Goal: Information Seeking & Learning: Learn about a topic

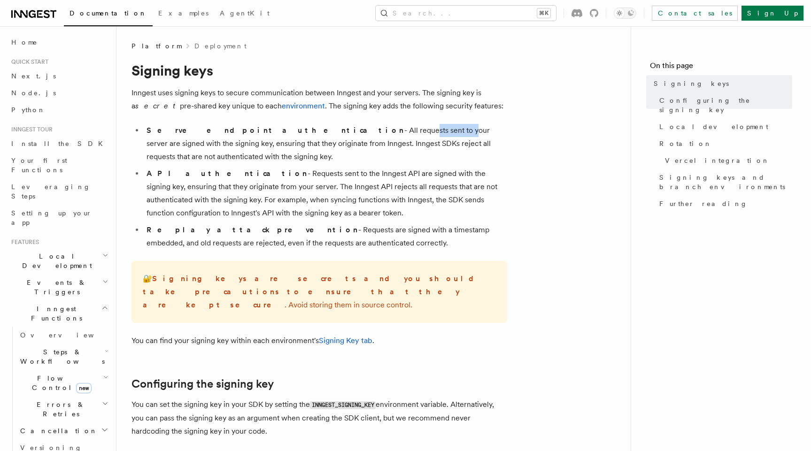
drag, startPoint x: 283, startPoint y: 130, endPoint x: 324, endPoint y: 134, distance: 41.0
click at [324, 134] on li "Serve endpoint authentication - All requests sent to your server are signed wit…" at bounding box center [325, 143] width 363 height 39
click at [347, 135] on li "Serve endpoint authentication - All requests sent to your server are signed wit…" at bounding box center [325, 143] width 363 height 39
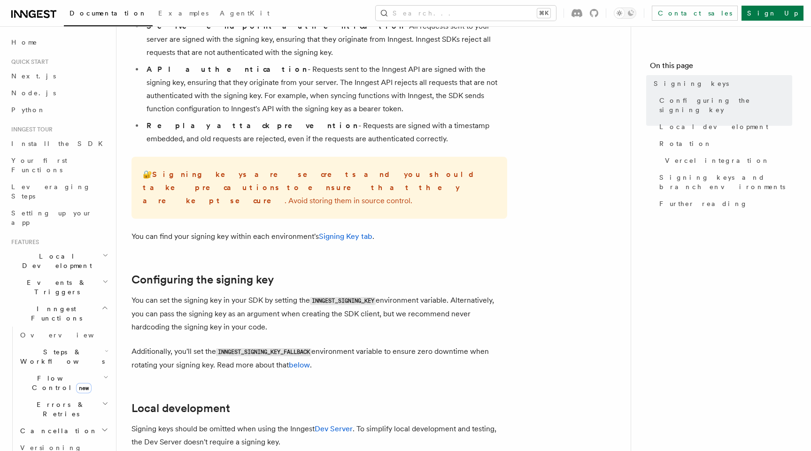
scroll to position [132, 0]
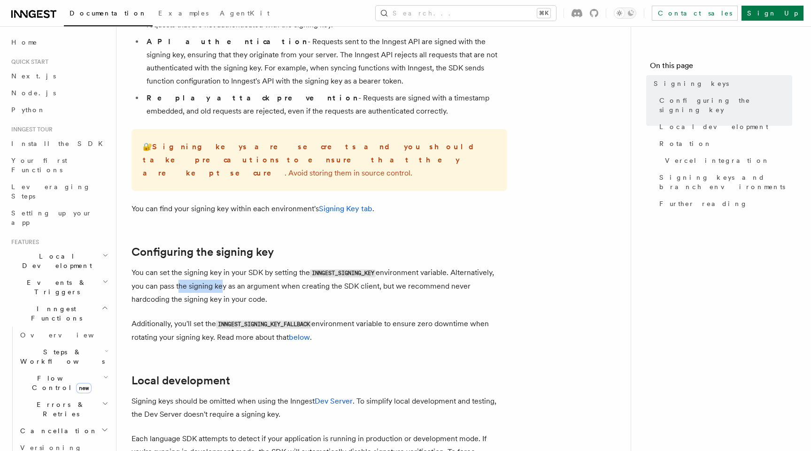
drag, startPoint x: 176, startPoint y: 274, endPoint x: 219, endPoint y: 274, distance: 42.7
click at [219, 274] on p "You can set the signing key in your SDK by setting the INNGEST_SIGNING_KEY envi…" at bounding box center [318, 286] width 375 height 40
click at [234, 274] on p "You can set the signing key in your SDK by setting the INNGEST_SIGNING_KEY envi…" at bounding box center [318, 286] width 375 height 40
drag, startPoint x: 255, startPoint y: 257, endPoint x: 295, endPoint y: 257, distance: 39.9
click at [295, 266] on p "You can set the signing key in your SDK by setting the INNGEST_SIGNING_KEY envi…" at bounding box center [318, 286] width 375 height 40
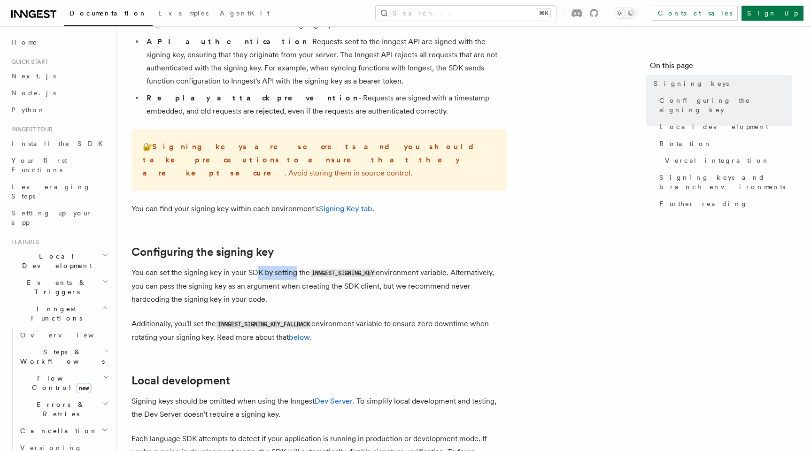
click at [296, 266] on p "You can set the signing key in your SDK by setting the INNGEST_SIGNING_KEY envi…" at bounding box center [318, 286] width 375 height 40
click at [349, 204] on link "Signing Key tab" at bounding box center [346, 208] width 54 height 9
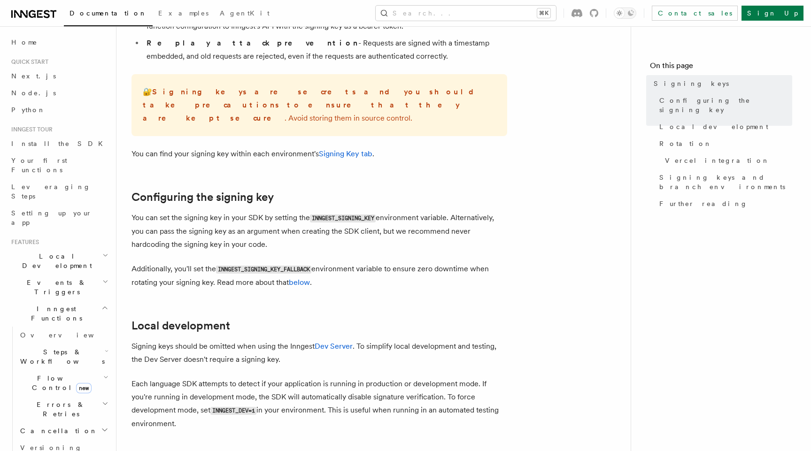
scroll to position [189, 0]
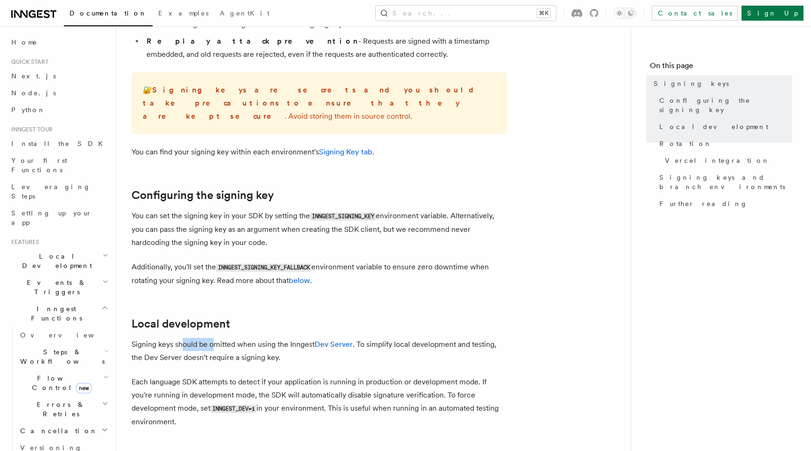
drag, startPoint x: 182, startPoint y: 331, endPoint x: 216, endPoint y: 331, distance: 34.3
click at [216, 338] on p "Signing keys should be omitted when using the Inngest Dev Server . To simplify …" at bounding box center [318, 351] width 375 height 26
click at [229, 338] on p "Signing keys should be omitted when using the Inngest Dev Server . To simplify …" at bounding box center [318, 351] width 375 height 26
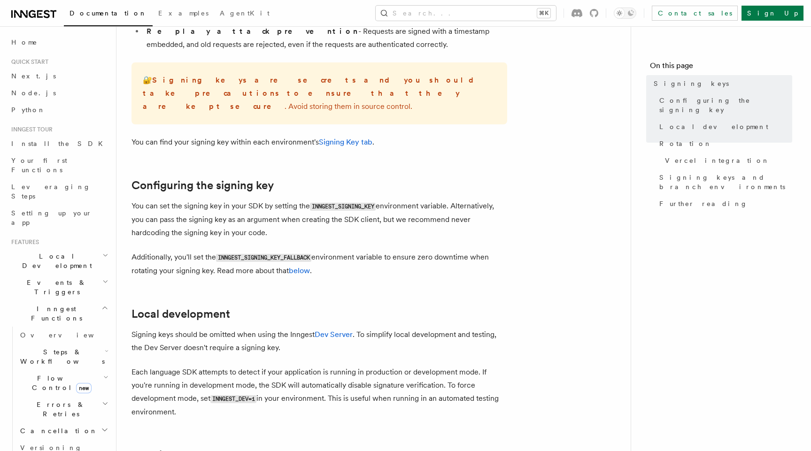
scroll to position [210, 0]
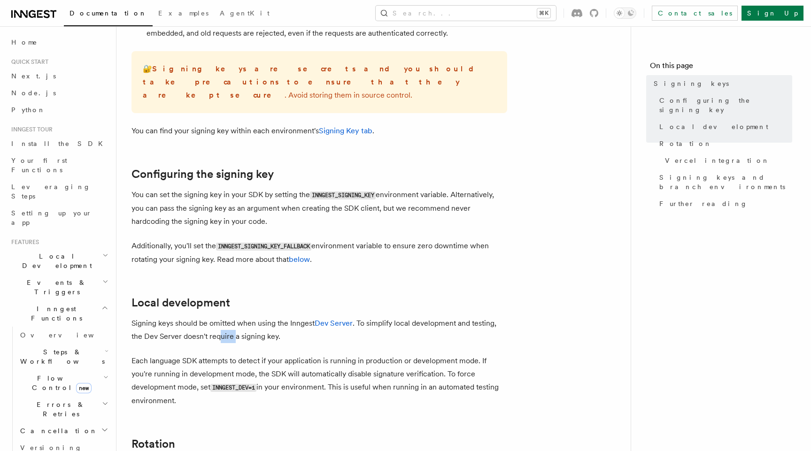
drag, startPoint x: 219, startPoint y: 323, endPoint x: 234, endPoint y: 324, distance: 15.0
click at [234, 324] on p "Signing keys should be omitted when using the Inngest Dev Server . To simplify …" at bounding box center [318, 330] width 375 height 26
click at [198, 354] on p "Each language SDK attempts to detect if your application is running in producti…" at bounding box center [318, 380] width 375 height 53
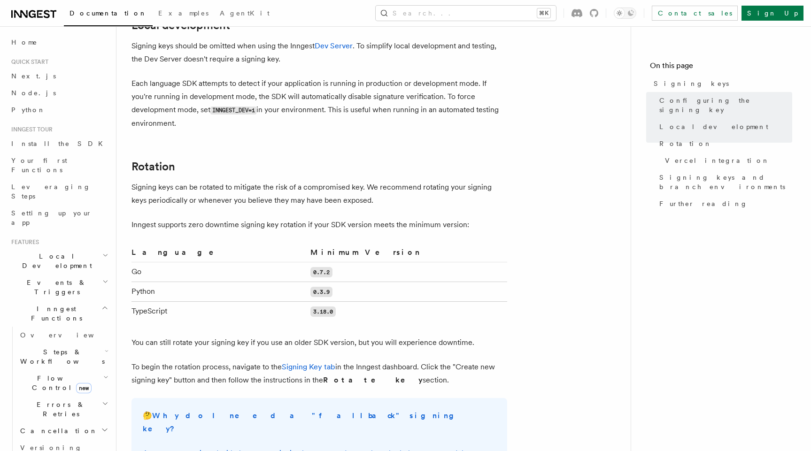
scroll to position [566, 0]
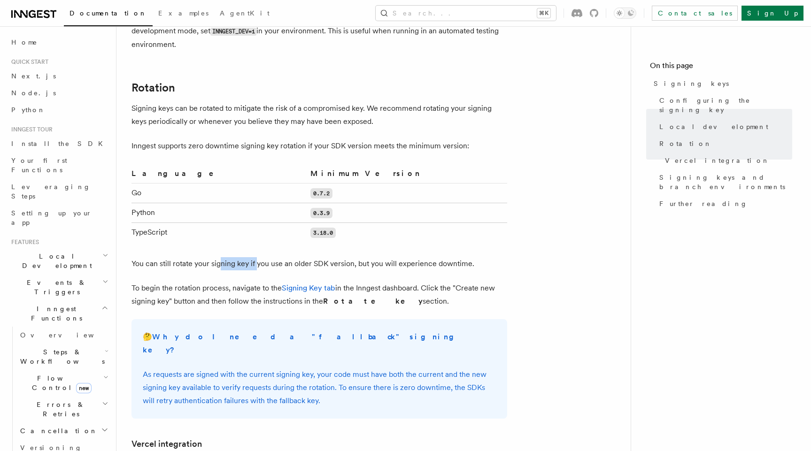
drag, startPoint x: 219, startPoint y: 249, endPoint x: 246, endPoint y: 263, distance: 30.6
click at [255, 257] on p "You can still rotate your signing key if you use an older SDK version, but you …" at bounding box center [318, 263] width 375 height 13
click at [283, 425] on article "Platform Deployment Signing keys Inngest uses signing keys to secure communicat…" at bounding box center [373, 183] width 484 height 1416
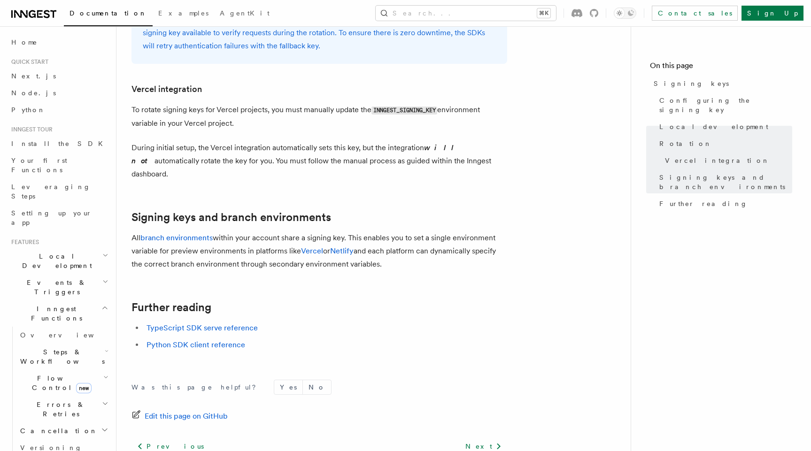
scroll to position [922, 0]
click at [51, 252] on span "Local Development" at bounding box center [55, 261] width 95 height 19
click at [44, 279] on span "Overview" at bounding box center [68, 283] width 97 height 8
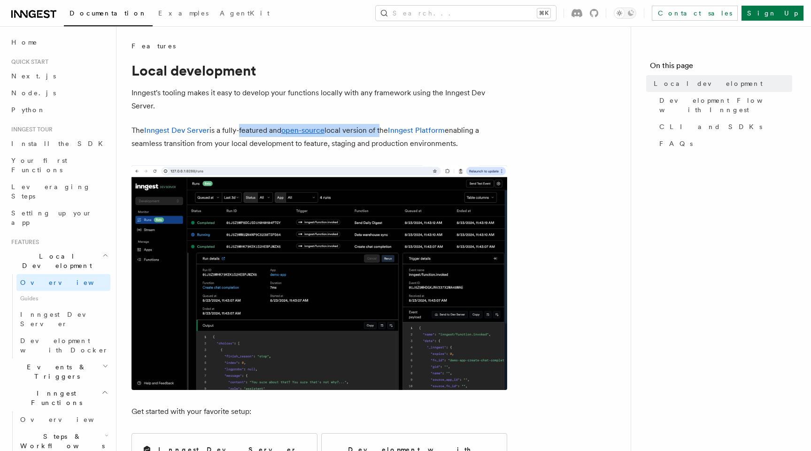
drag, startPoint x: 237, startPoint y: 130, endPoint x: 382, endPoint y: 131, distance: 145.0
click at [382, 131] on p "The Inngest Dev Server is a fully-featured and open-source local version of the…" at bounding box center [318, 137] width 375 height 26
click at [370, 142] on p "The Inngest Dev Server is a fully-featured and open-source local version of the…" at bounding box center [318, 137] width 375 height 26
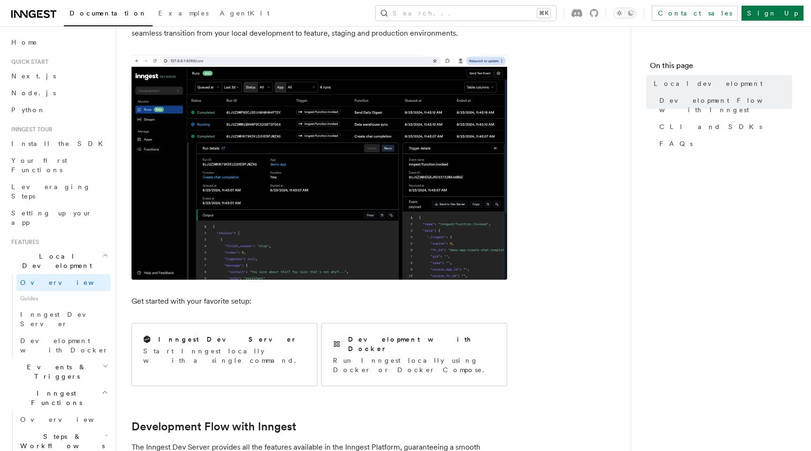
scroll to position [138, 0]
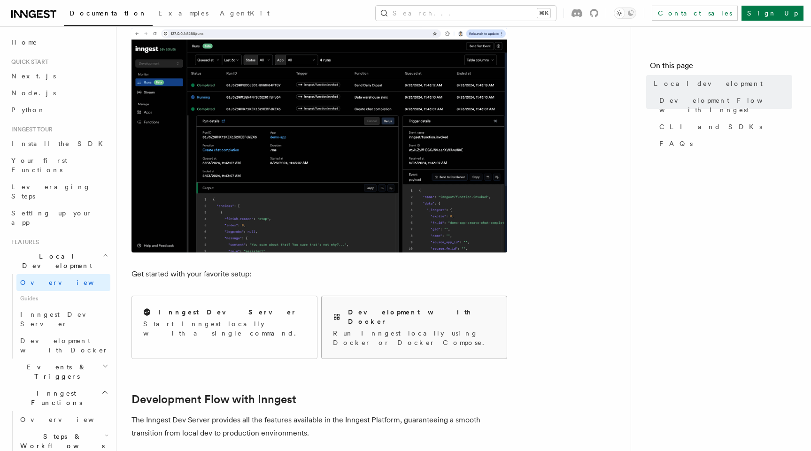
click at [377, 310] on h2 "Development with Docker" at bounding box center [421, 316] width 147 height 19
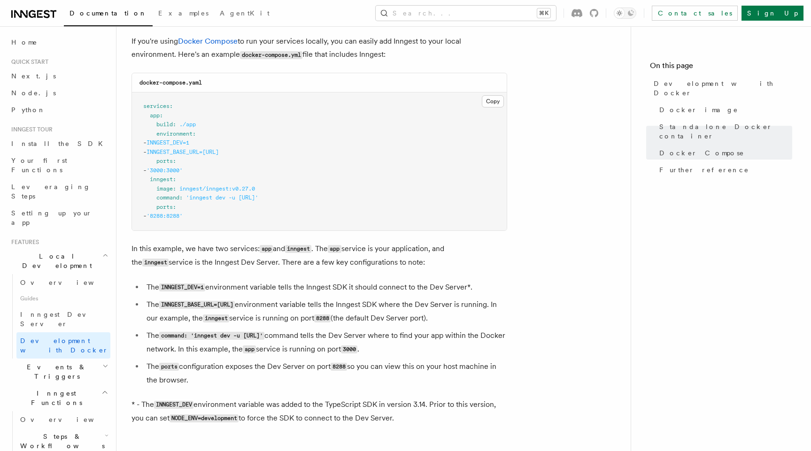
scroll to position [625, 0]
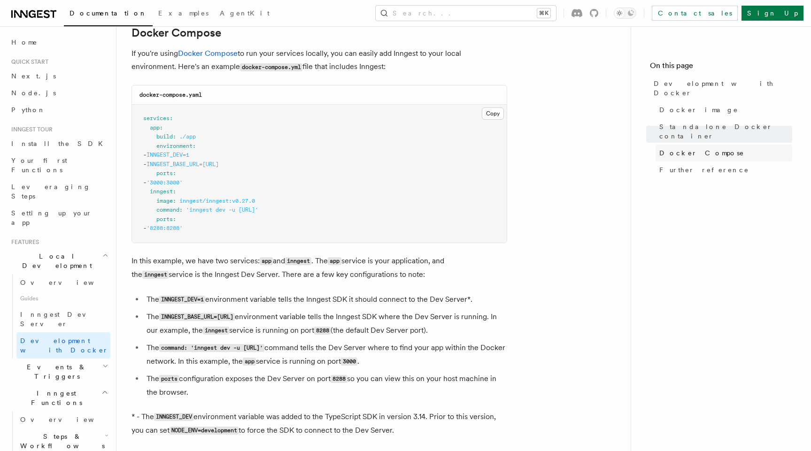
click at [684, 148] on span "Docker Compose" at bounding box center [701, 152] width 85 height 9
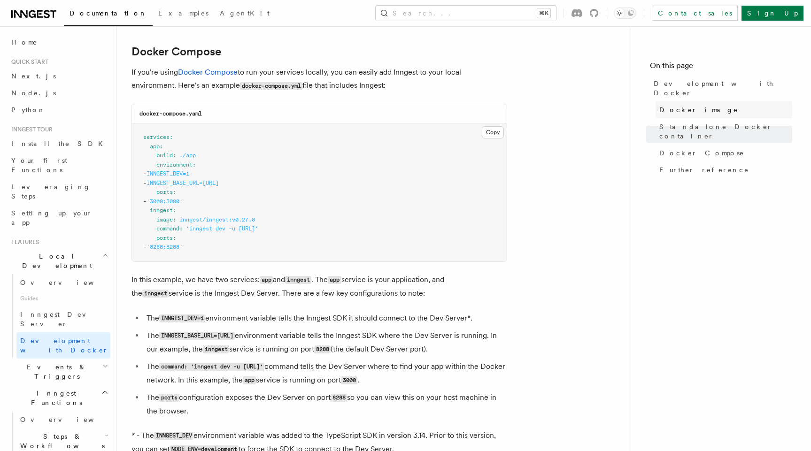
click at [682, 105] on span "Docker image" at bounding box center [698, 109] width 79 height 9
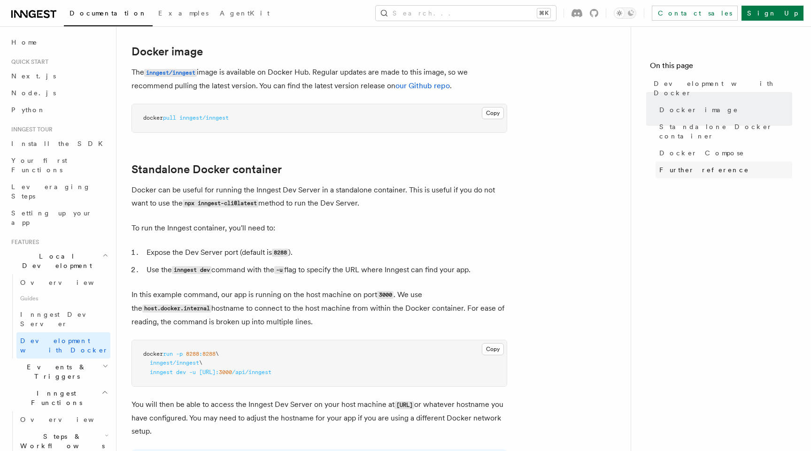
click at [692, 165] on span "Further reference" at bounding box center [704, 169] width 90 height 9
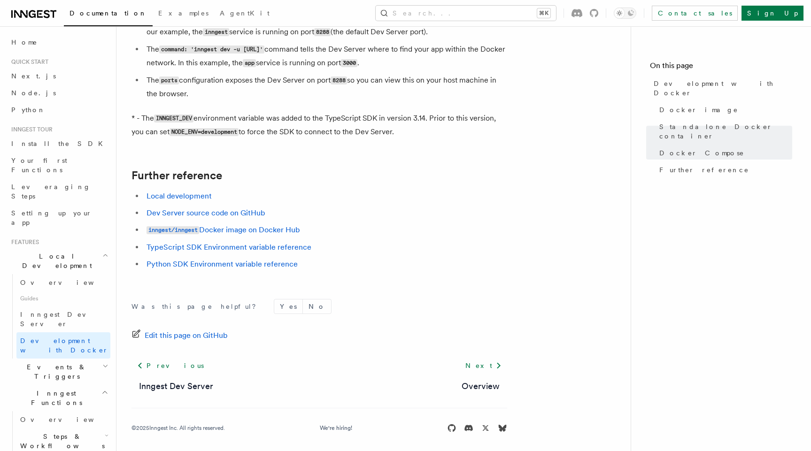
scroll to position [927, 0]
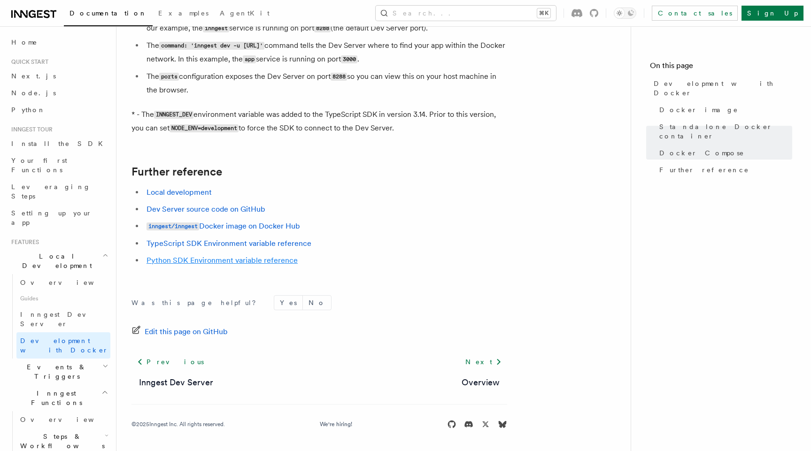
click at [236, 257] on link "Python SDK Environment variable reference" at bounding box center [221, 260] width 151 height 9
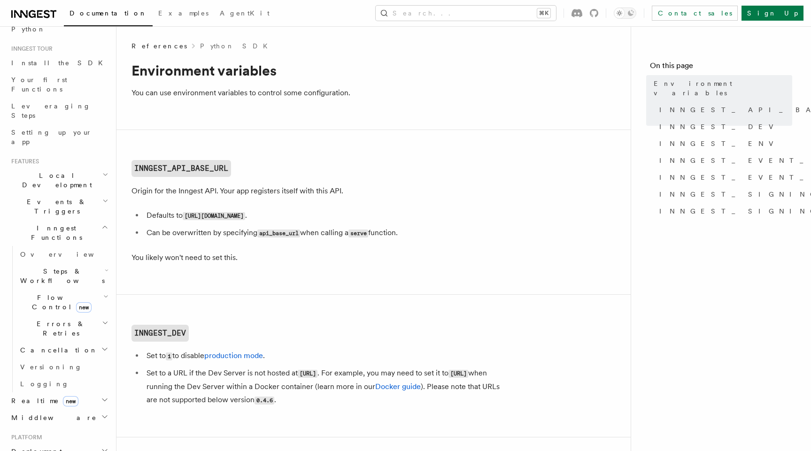
scroll to position [156, 0]
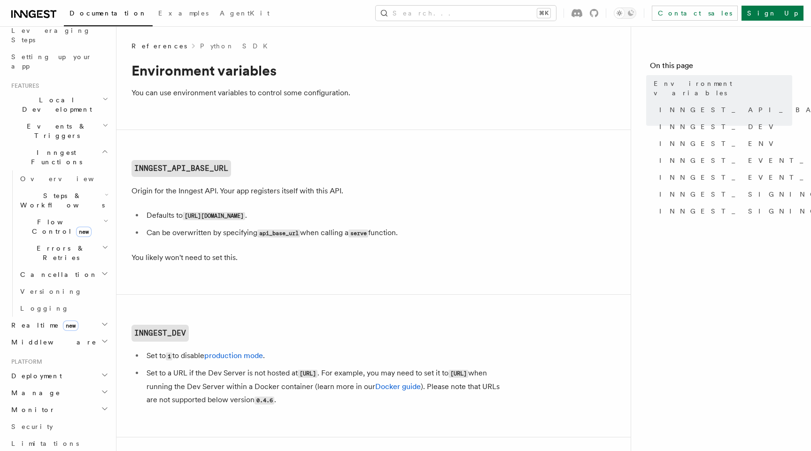
click at [25, 371] on span "Deployment" at bounding box center [35, 375] width 54 height 9
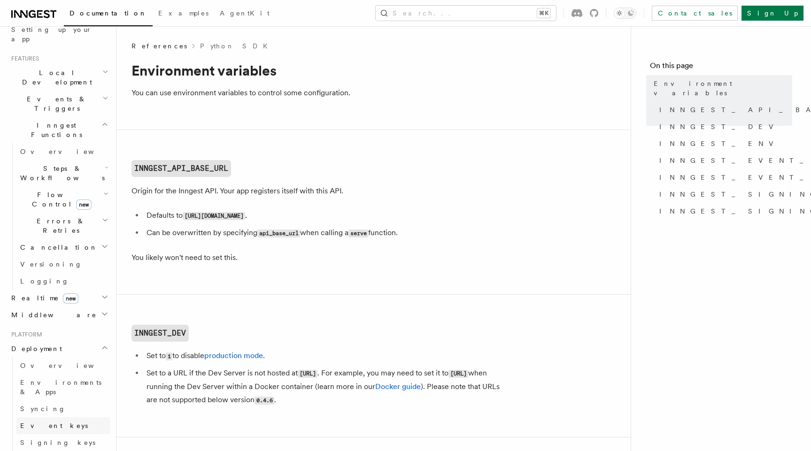
scroll to position [186, 0]
click at [52, 376] on span "Environments & Apps" at bounding box center [60, 384] width 81 height 17
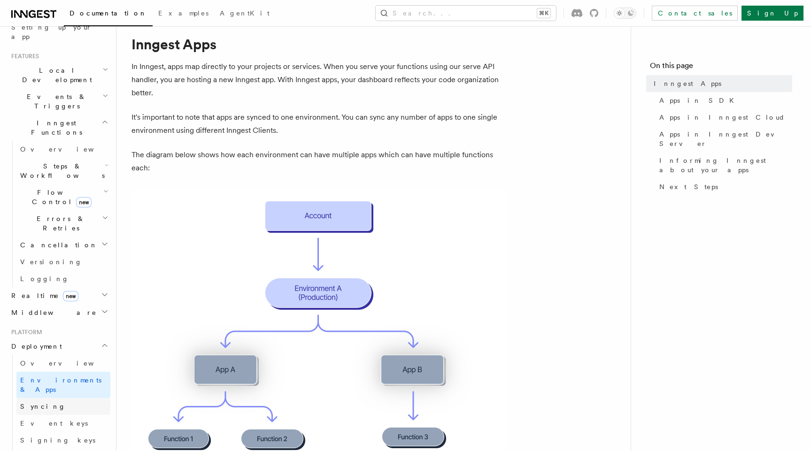
scroll to position [27, 0]
click at [44, 437] on span "Signing keys" at bounding box center [57, 441] width 75 height 8
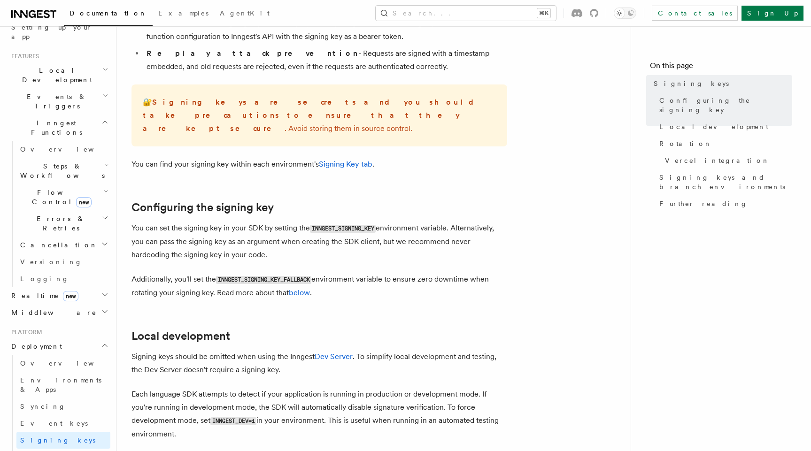
scroll to position [177, 0]
click at [45, 420] on span "Event keys" at bounding box center [54, 424] width 68 height 8
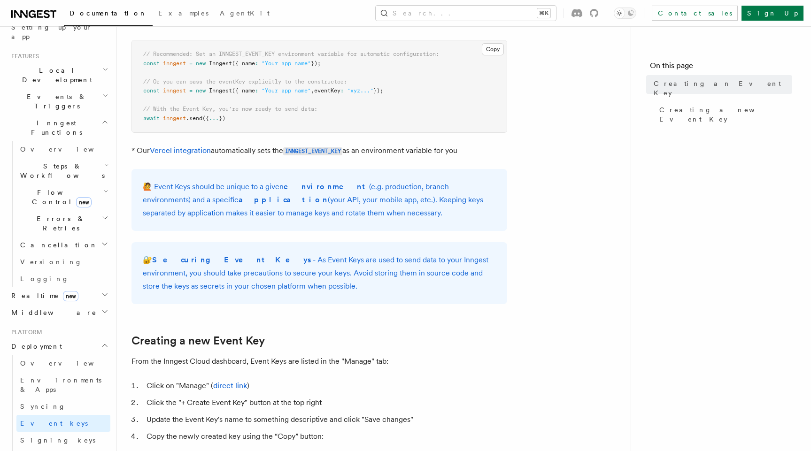
scroll to position [523, 0]
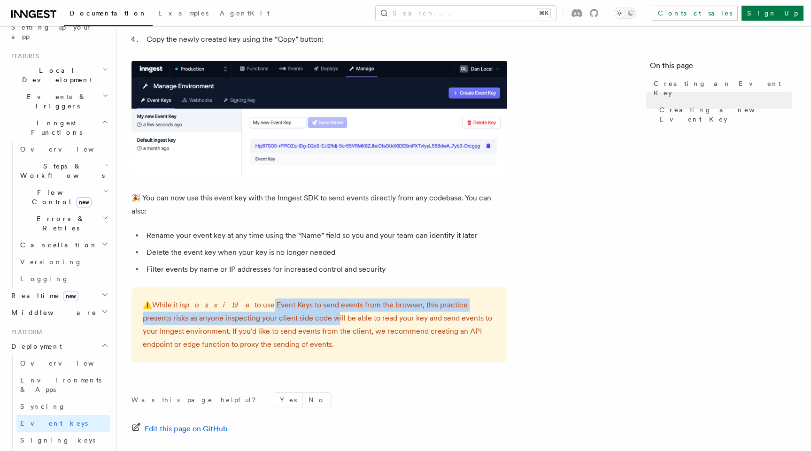
drag, startPoint x: 232, startPoint y: 291, endPoint x: 278, endPoint y: 299, distance: 47.1
click at [278, 299] on p "⚠️ While it is possible to use Event Keys to send events from the browser, this…" at bounding box center [319, 325] width 353 height 53
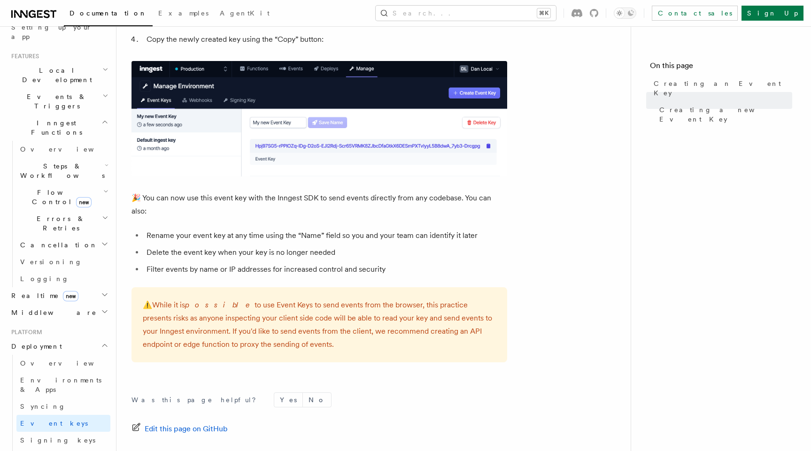
click at [328, 313] on p "⚠️ While it is possible to use Event Keys to send events from the browser, this…" at bounding box center [319, 325] width 353 height 53
click at [365, 326] on p "⚠️ While it is possible to use Event Keys to send events from the browser, this…" at bounding box center [319, 325] width 353 height 53
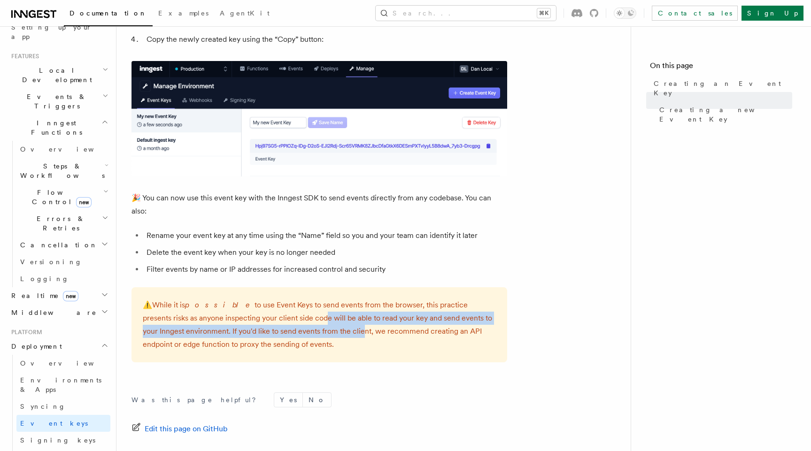
drag, startPoint x: 266, startPoint y: 305, endPoint x: 315, endPoint y: 321, distance: 51.8
click at [315, 321] on p "⚠️ While it is possible to use Event Keys to send events from the browser, this…" at bounding box center [319, 325] width 353 height 53
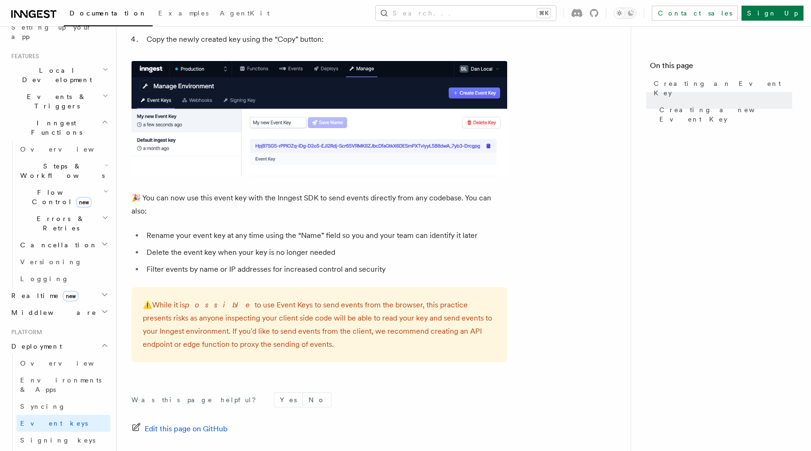
click at [348, 323] on p "⚠️ While it is possible to use Event Keys to send events from the browser, this…" at bounding box center [319, 325] width 353 height 53
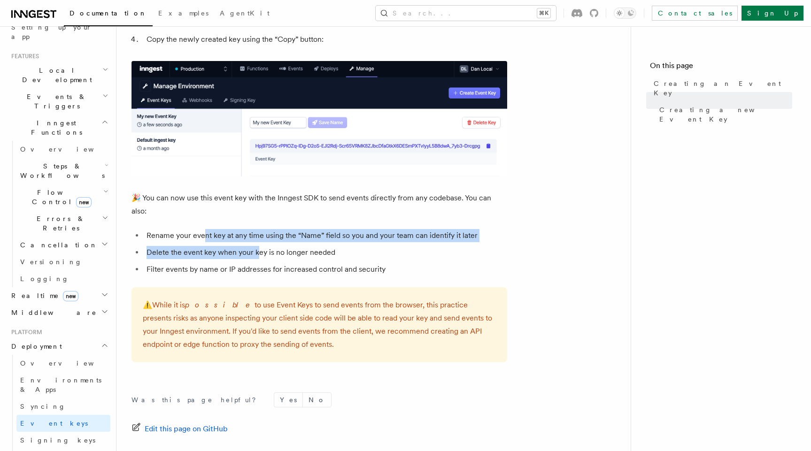
drag, startPoint x: 203, startPoint y: 222, endPoint x: 258, endPoint y: 234, distance: 55.6
click at [258, 234] on ul "Rename your event key at any time using the “Name” field so you and your team c…" at bounding box center [318, 252] width 375 height 47
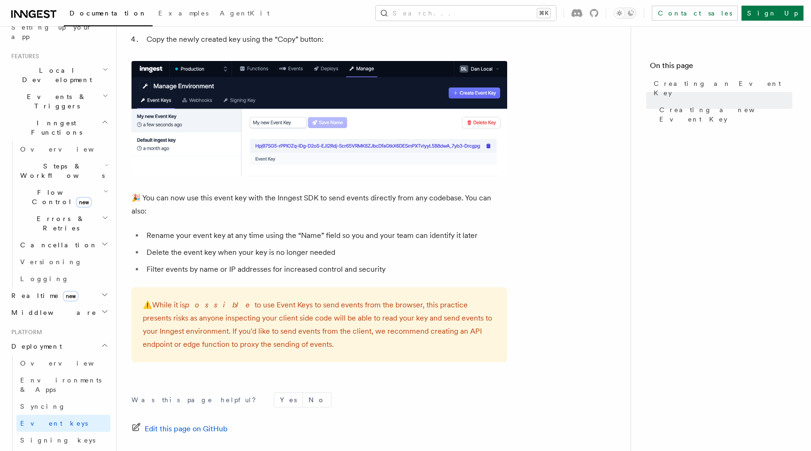
click at [263, 246] on li "Delete the event key when your key is no longer needed" at bounding box center [325, 252] width 363 height 13
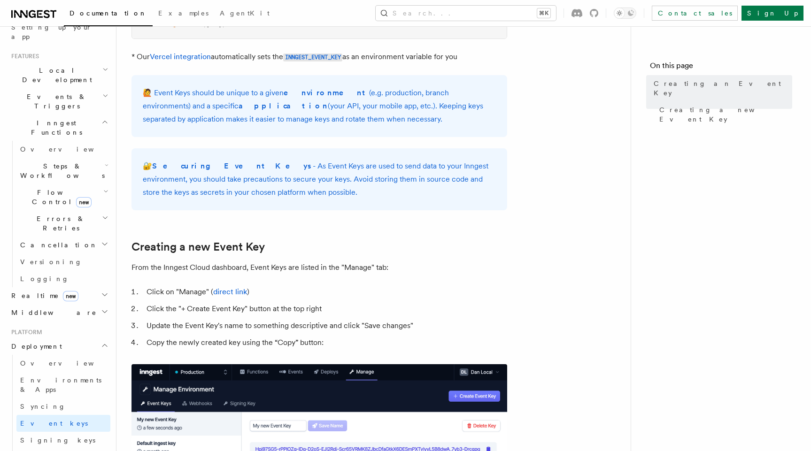
scroll to position [219, 0]
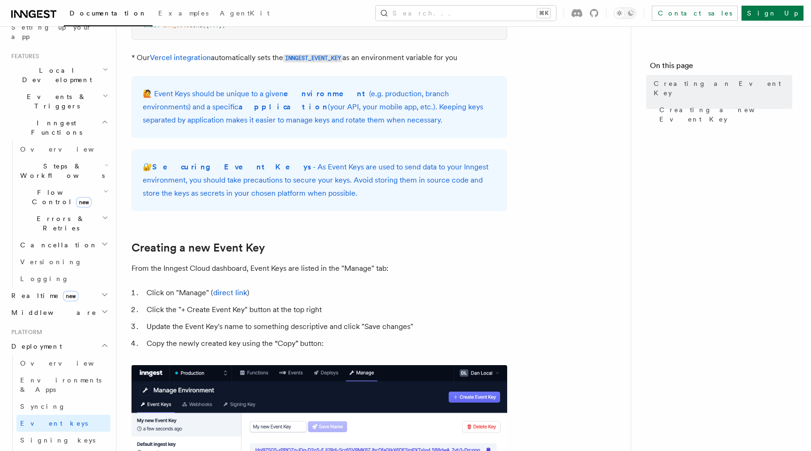
drag, startPoint x: 259, startPoint y: 93, endPoint x: 297, endPoint y: 98, distance: 38.8
click at [297, 98] on p "🙋 Event Keys should be unique to a given environment (e.g. production, branch e…" at bounding box center [319, 106] width 353 height 39
click at [333, 121] on p "🙋 Event Keys should be unique to a given environment (e.g. production, branch e…" at bounding box center [319, 106] width 353 height 39
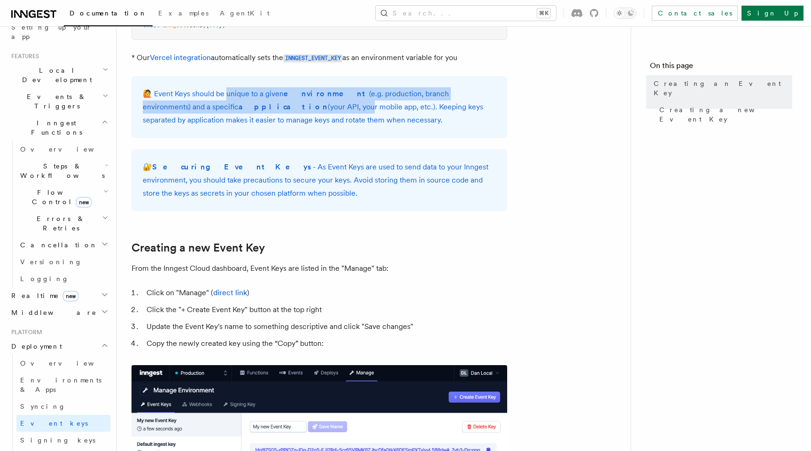
drag, startPoint x: 228, startPoint y: 93, endPoint x: 253, endPoint y: 103, distance: 26.9
click at [253, 103] on p "🙋 Event Keys should be unique to a given environment (e.g. production, branch e…" at bounding box center [319, 106] width 353 height 39
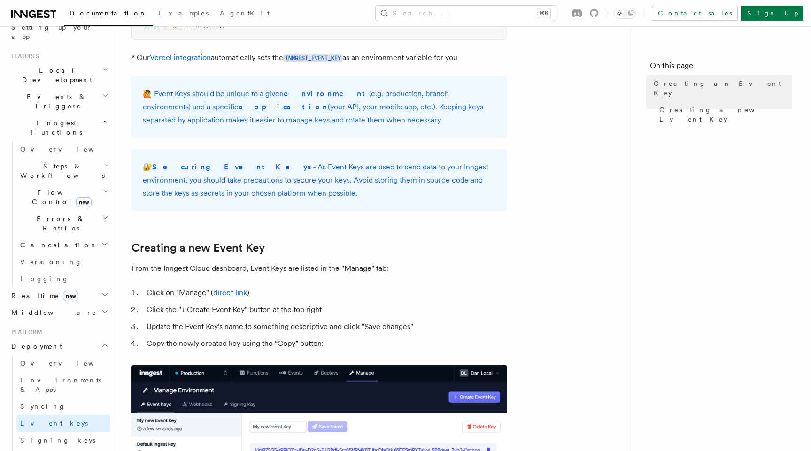
click at [294, 119] on p "🙋 Event Keys should be unique to a given environment (e.g. production, branch e…" at bounding box center [319, 106] width 353 height 39
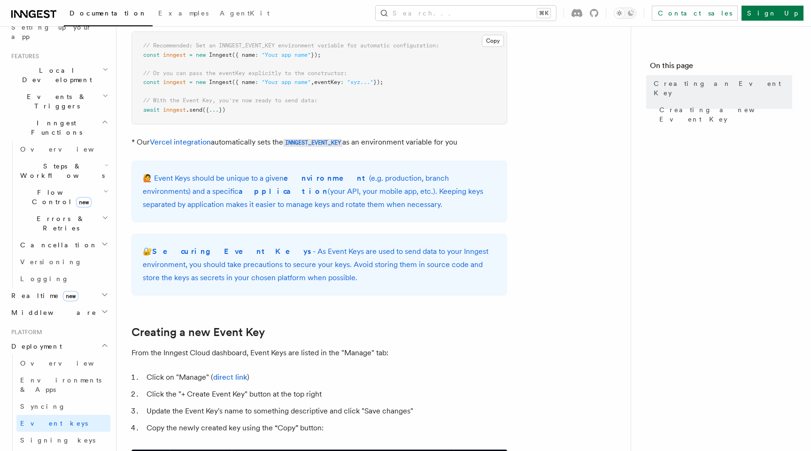
scroll to position [0, 0]
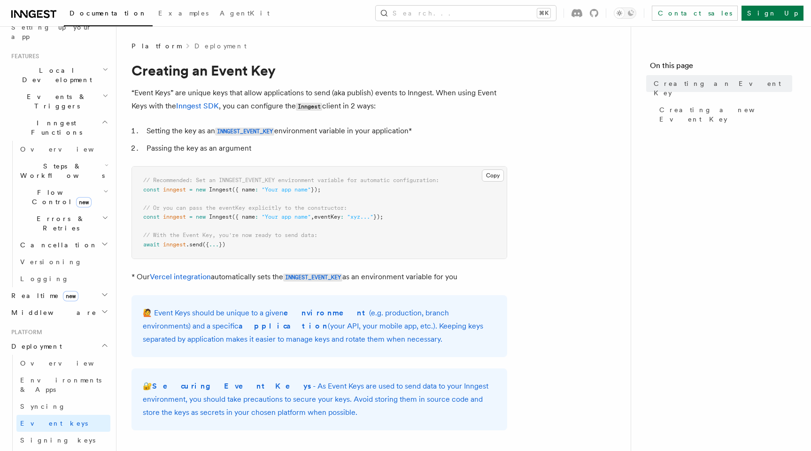
click at [33, 15] on icon at bounding box center [33, 13] width 45 height 11
